Goal: Navigation & Orientation: Find specific page/section

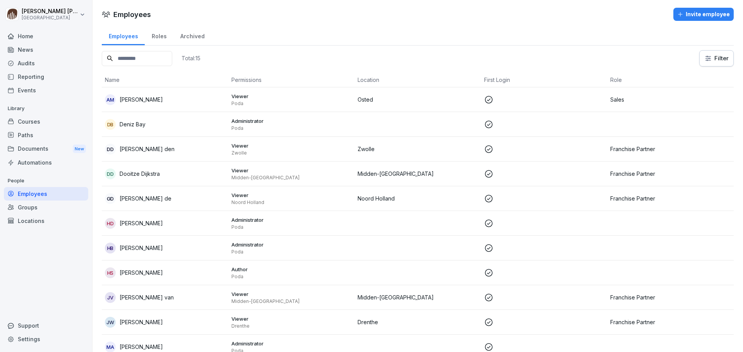
scroll to position [41, 0]
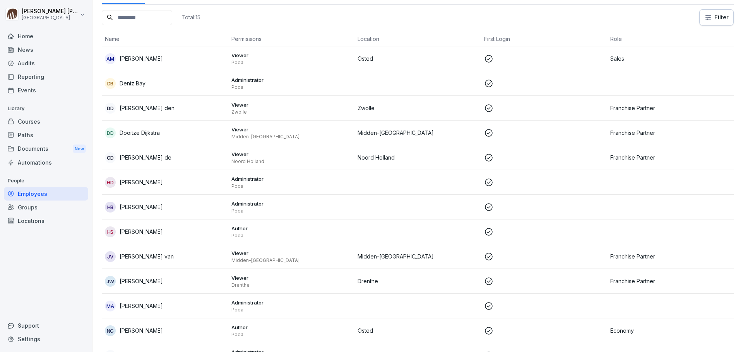
click at [38, 123] on div "Courses" at bounding box center [46, 122] width 84 height 14
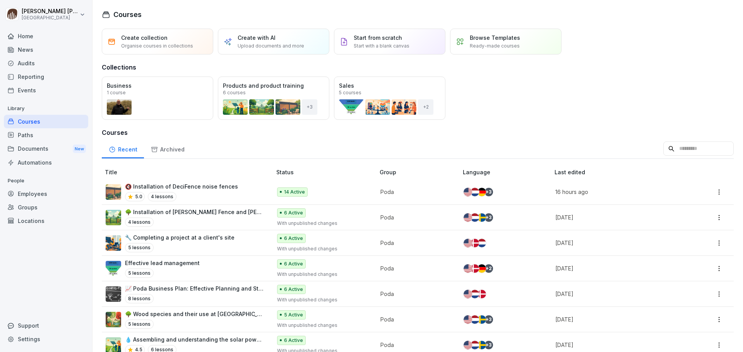
click at [188, 186] on p "🔇 Installation of DeciFence noise fences" at bounding box center [181, 187] width 113 height 8
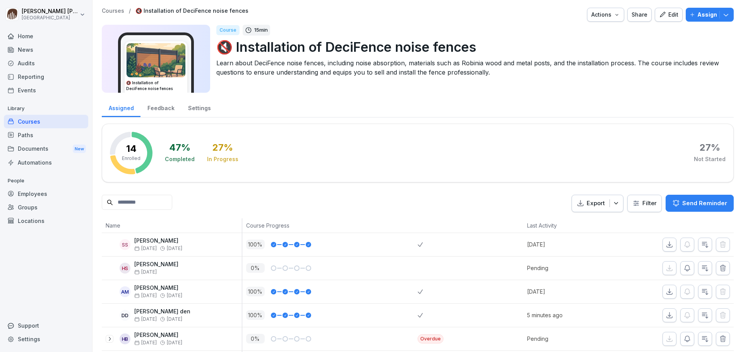
click at [20, 121] on div "Courses" at bounding box center [46, 122] width 84 height 14
